Goal: Register for event/course

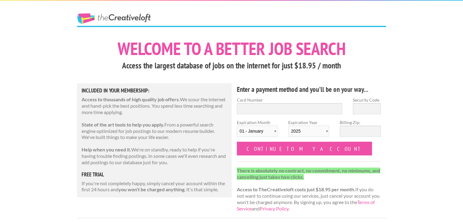
click at [135, 16] on link "The Creative Loft" at bounding box center [114, 18] width 74 height 11
click at [126, 19] on link "The Creative Loft" at bounding box center [114, 18] width 74 height 11
click at [93, 18] on link "The Creative Loft" at bounding box center [114, 18] width 74 height 11
click at [121, 19] on link "The Creative Loft" at bounding box center [114, 18] width 74 height 11
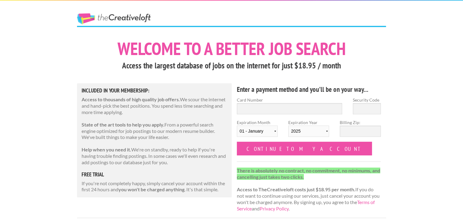
click at [118, 12] on div "The Creative Loft" at bounding box center [125, 13] width 107 height 25
click at [121, 17] on link "The Creative Loft" at bounding box center [114, 18] width 74 height 11
click at [301, 49] on h1 "Welcome to a better job search" at bounding box center [231, 49] width 309 height 18
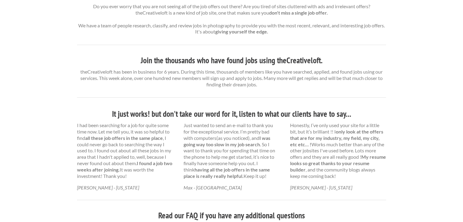
scroll to position [244, 0]
